Goal: Check status: Check status

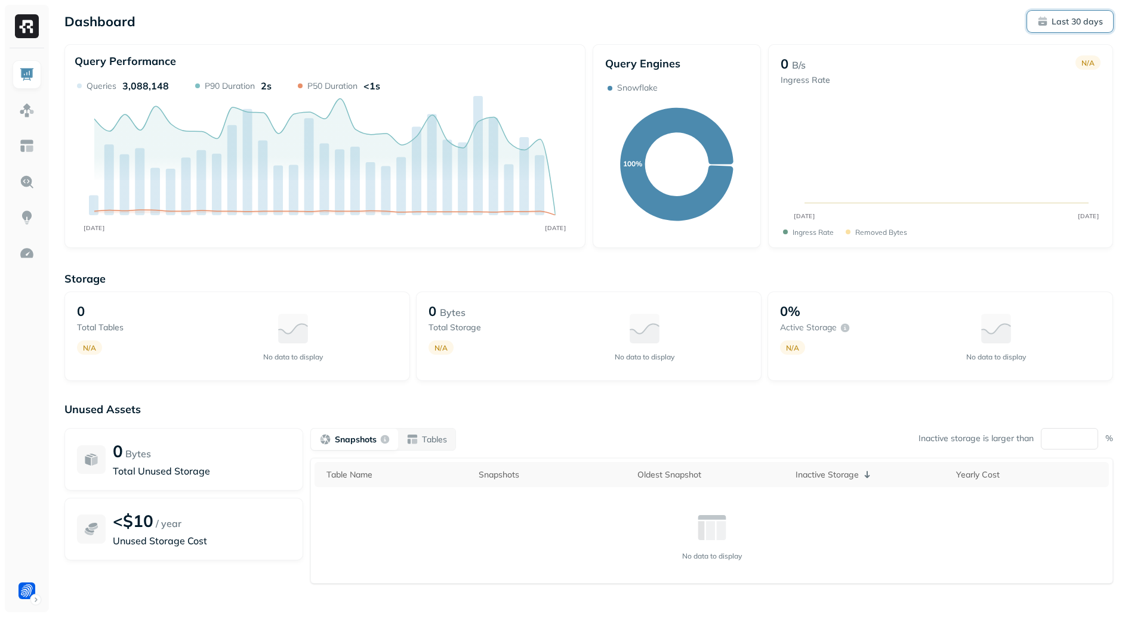
click at [1066, 24] on p "Last 30 days" at bounding box center [1076, 21] width 51 height 11
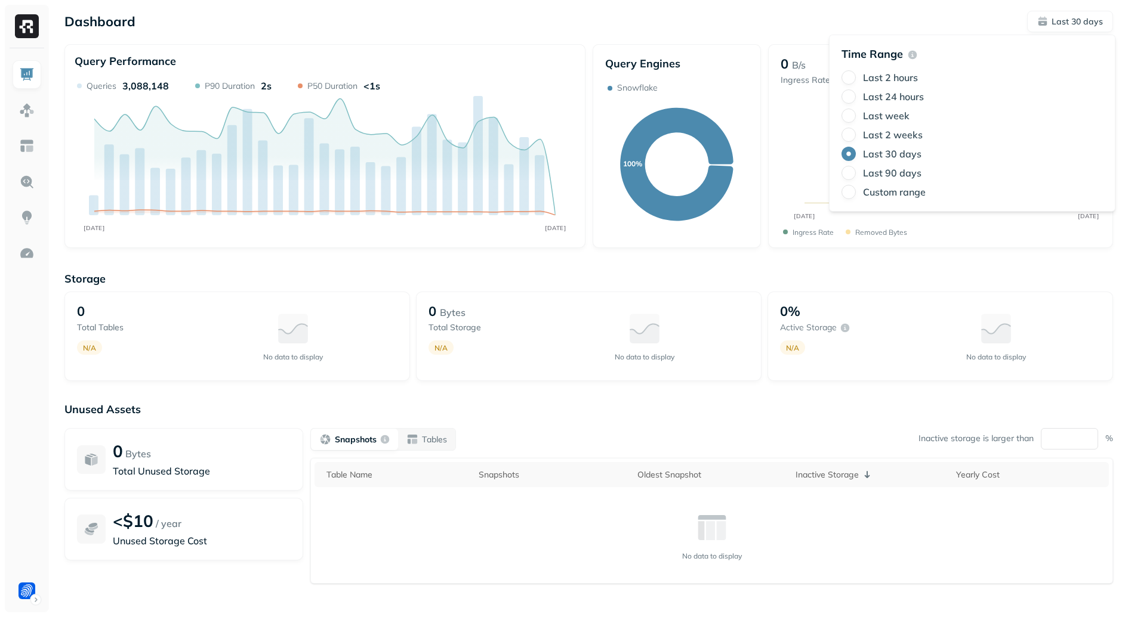
click at [872, 97] on label "Last 24 hours" at bounding box center [893, 97] width 61 height 12
click at [856, 97] on button "Last 24 hours" at bounding box center [848, 96] width 14 height 14
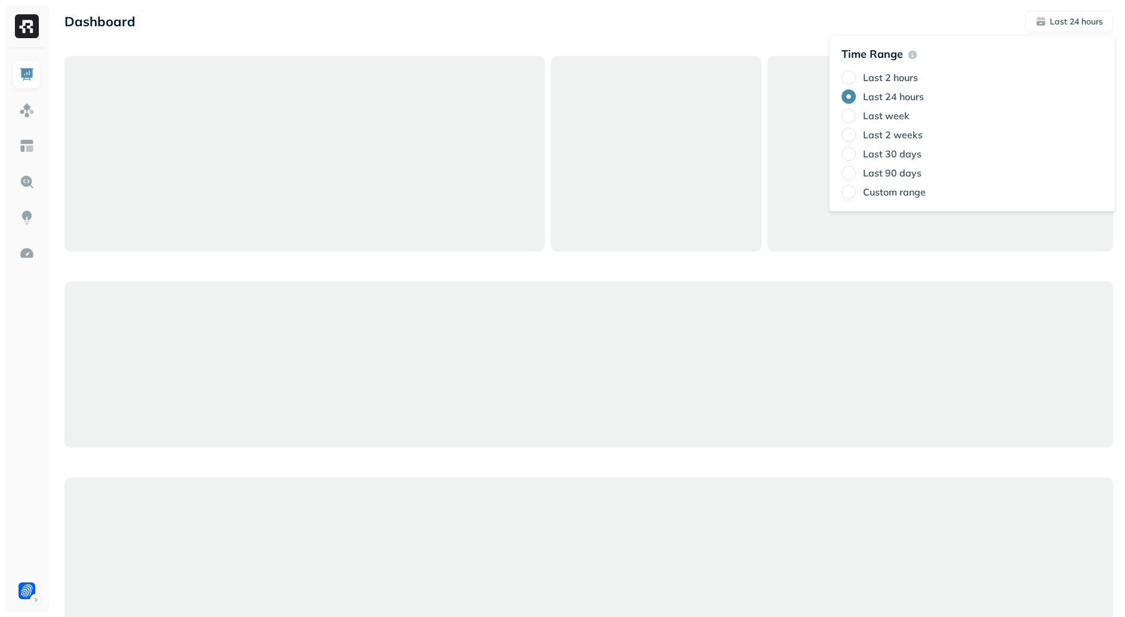
click at [600, 38] on div "Dashboard Last 24 hours Query Performance No data to display Query Engines No d…" at bounding box center [589, 608] width 1072 height 1216
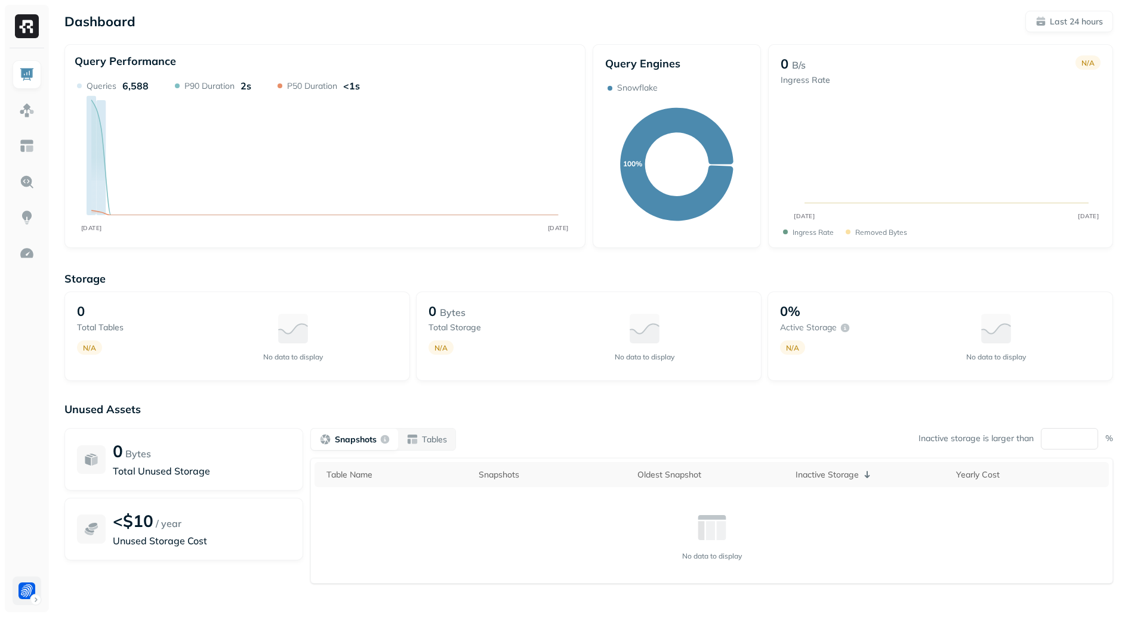
click at [23, 579] on html "Dashboard Last 24 hours Query Performance SEP [DATE] Queries 6,588 P90 Duration…" at bounding box center [562, 332] width 1125 height 664
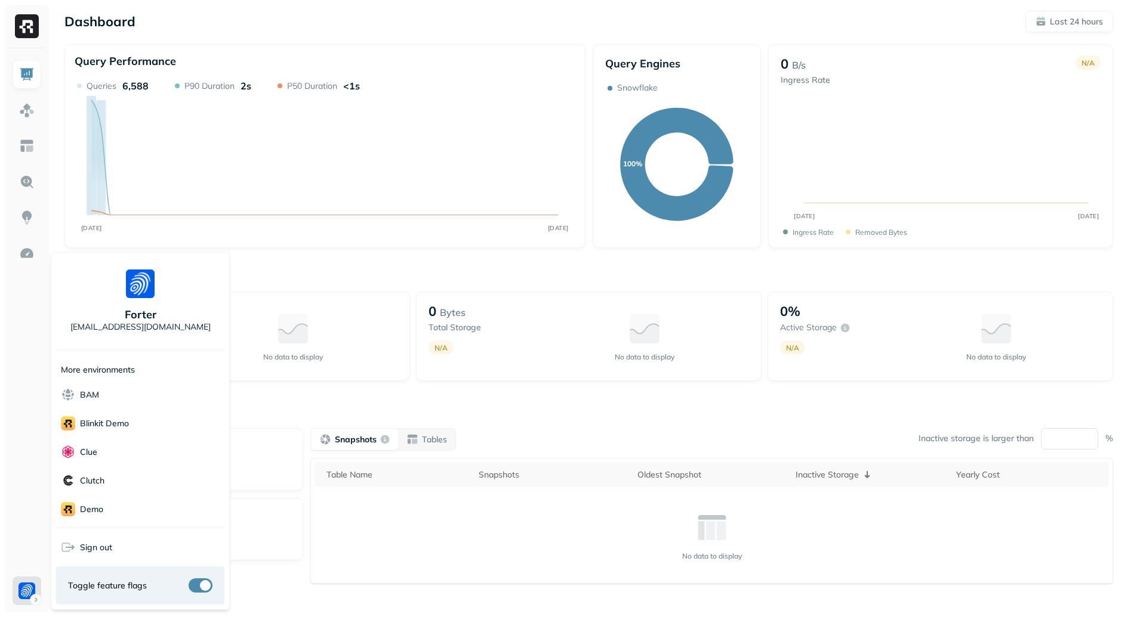
click at [274, 238] on html "Dashboard Last 24 hours Query Performance SEP [DATE] Queries 6,588 P90 Duration…" at bounding box center [567, 332] width 1134 height 664
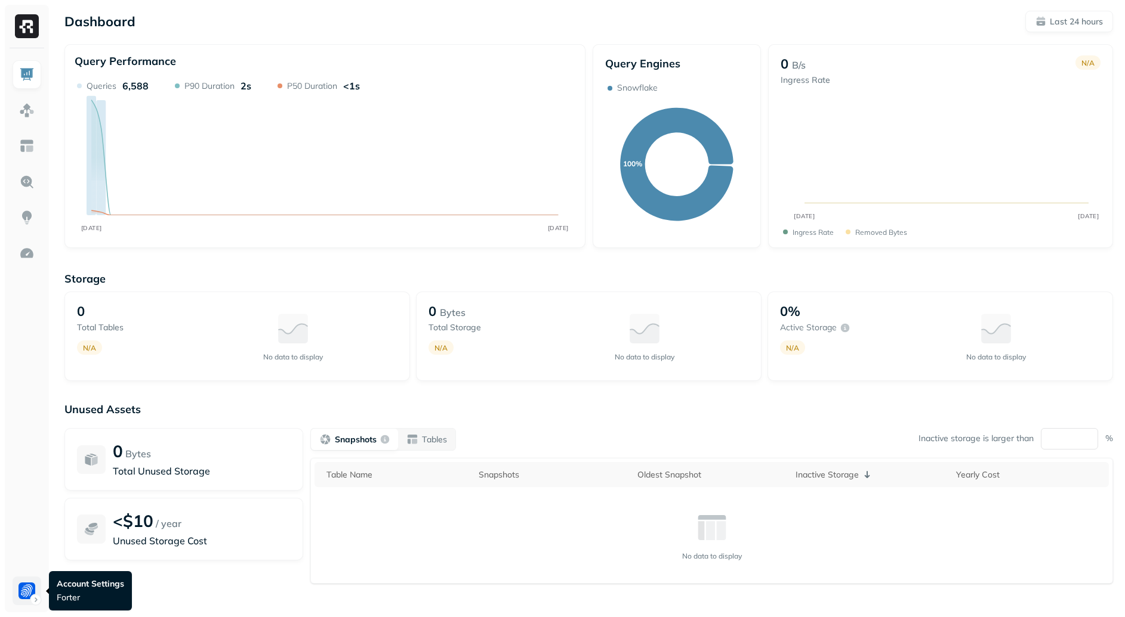
click at [26, 583] on html "Dashboard Last 24 hours Query Performance SEP [DATE] Queries 6,588 P90 Duration…" at bounding box center [562, 332] width 1125 height 664
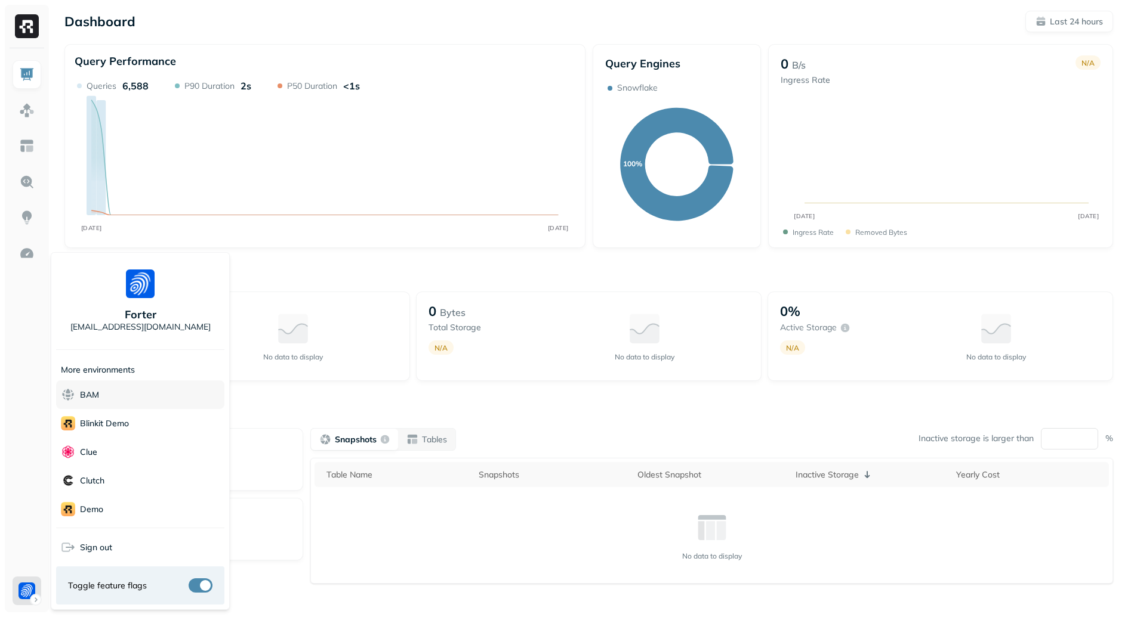
click at [121, 397] on div "BAM" at bounding box center [140, 395] width 168 height 29
click at [322, 391] on html "Dashboard Last 24 hours Query Performance SEP [DATE] Queries 6,588 P90 Duration…" at bounding box center [567, 332] width 1134 height 664
